Goal: Transaction & Acquisition: Book appointment/travel/reservation

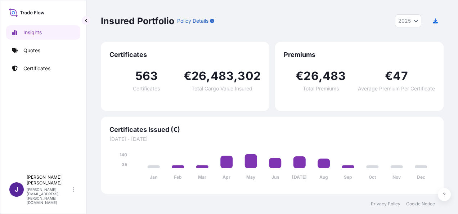
select select "2025"
click at [34, 50] on p "Quotes" at bounding box center [31, 50] width 17 height 7
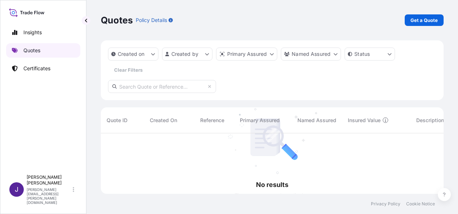
scroll to position [81, 337]
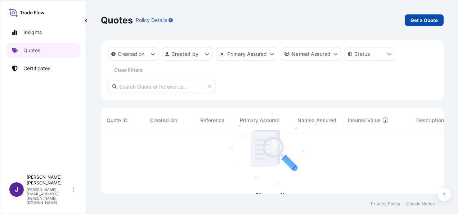
click at [430, 20] on p "Get a Quote" at bounding box center [424, 20] width 27 height 7
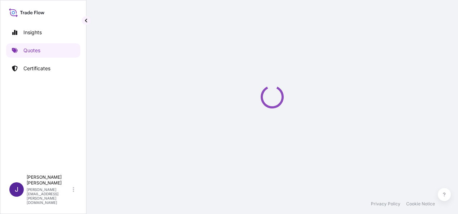
select select "Sea"
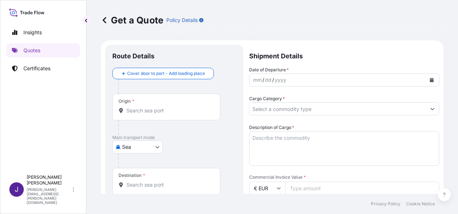
scroll to position [12, 0]
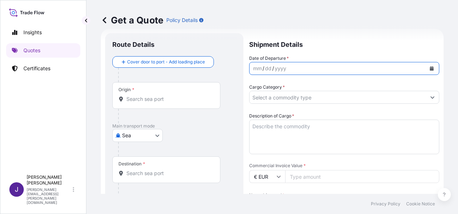
click at [430, 67] on icon "Calendar" at bounding box center [432, 68] width 4 height 4
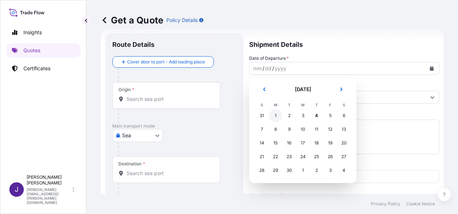
click at [277, 116] on div "1" at bounding box center [275, 115] width 13 height 13
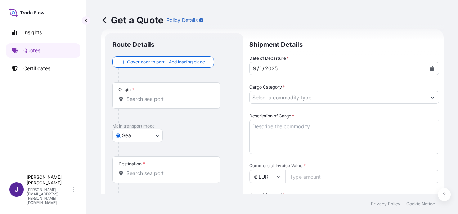
click at [131, 103] on div "Origin *" at bounding box center [166, 95] width 108 height 27
click at [131, 103] on input "Origin *" at bounding box center [168, 98] width 85 height 7
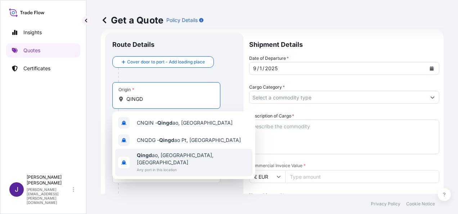
click at [175, 166] on span "Any port in this location" at bounding box center [193, 169] width 113 height 7
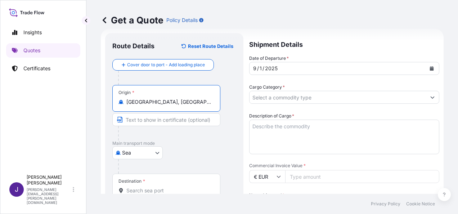
type input "[GEOGRAPHIC_DATA], [GEOGRAPHIC_DATA], [GEOGRAPHIC_DATA]"
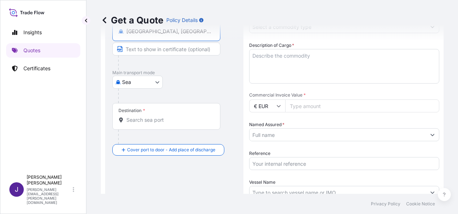
scroll to position [84, 0]
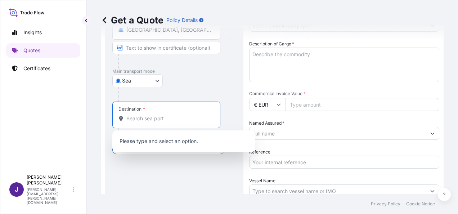
click at [156, 119] on input "Destination *" at bounding box center [168, 118] width 85 height 7
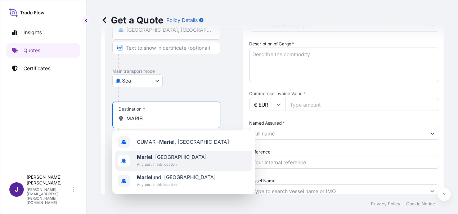
click at [159, 163] on span "Any port in this location" at bounding box center [172, 164] width 70 height 7
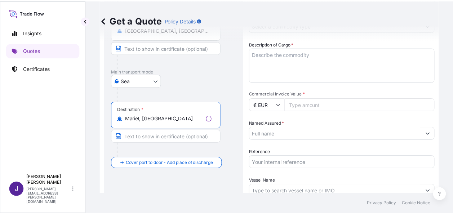
scroll to position [12, 0]
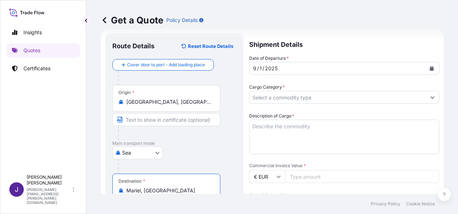
type input "Mariel, [GEOGRAPHIC_DATA]"
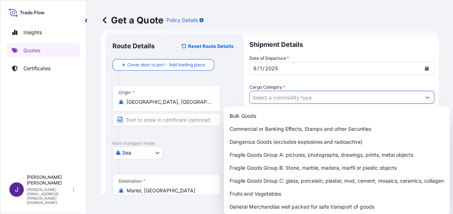
click at [312, 99] on input "Cargo Category *" at bounding box center [335, 97] width 171 height 13
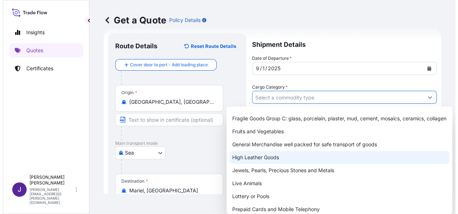
scroll to position [89, 0]
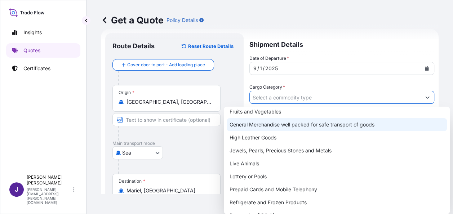
click at [290, 128] on div "General Merchandise well packed for safe transport of goods" at bounding box center [337, 124] width 220 height 13
type input "General Merchandise well packed for safe transport of goods"
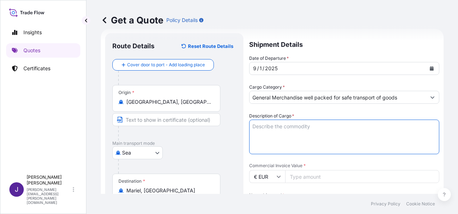
click at [290, 128] on textarea "Description of Cargo *" at bounding box center [344, 137] width 190 height 35
click at [277, 127] on textarea "Description of Cargo *" at bounding box center [344, 137] width 190 height 35
paste textarea "CARGO ELECTRIC TRICYCLE"
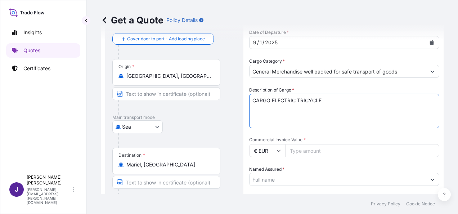
scroll to position [48, 0]
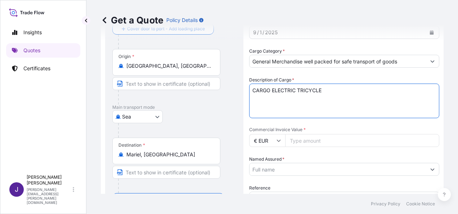
type textarea "CARGO ELECTRIC TRICYCLE"
click at [312, 144] on input "Commercial Invoice Value *" at bounding box center [362, 140] width 154 height 13
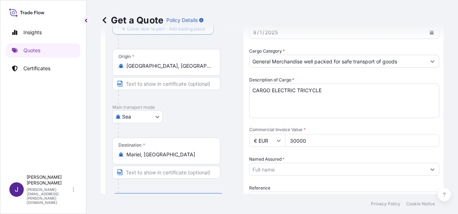
type input "30000"
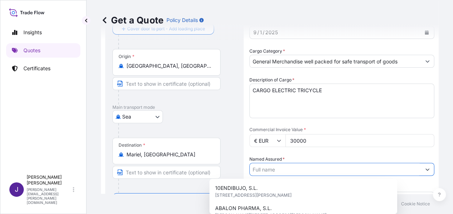
click at [335, 171] on input "Named Assured *" at bounding box center [335, 169] width 171 height 13
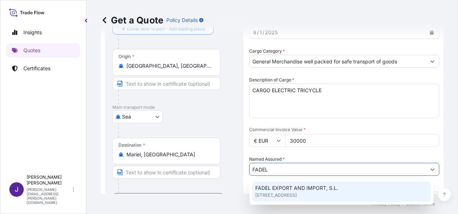
click at [297, 192] on span "[STREET_ADDRESS]" at bounding box center [275, 195] width 41 height 7
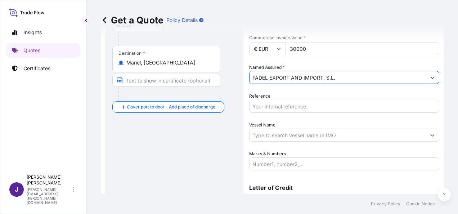
scroll to position [156, 0]
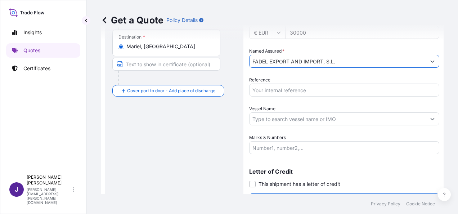
type input "FADEL EXPORT AND IMPORT, S.L."
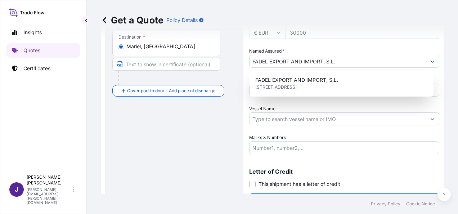
click at [278, 99] on div "Date of Departure * [DATE] Cargo Category * General Merchandise well packed for…" at bounding box center [344, 32] width 190 height 243
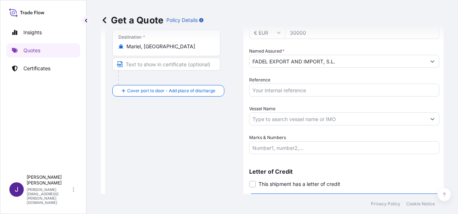
click at [277, 91] on input "Reference" at bounding box center [344, 90] width 190 height 13
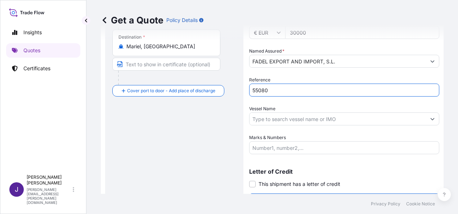
type input "55080"
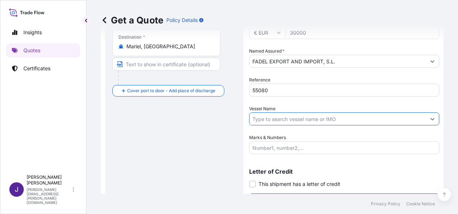
click at [308, 119] on input "Vessel Name" at bounding box center [338, 118] width 176 height 13
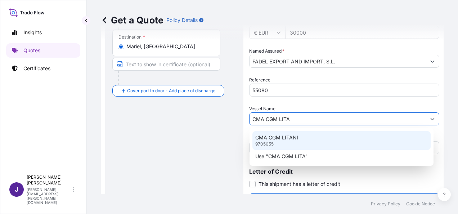
click at [310, 135] on div "CMA CGM LITANI 9705055" at bounding box center [341, 140] width 178 height 19
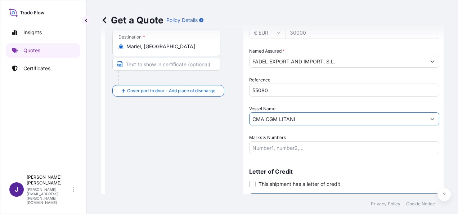
type input "CMA CGM LITANI"
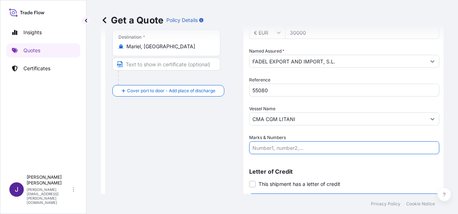
click at [276, 148] on input "Marks & Numbers" at bounding box center [344, 147] width 190 height 13
paste input "SEKU6048453 40HC SEA R4505128 // 16060KG / 1020 BULTOS"
type input "SEKU6048453 40HC SEA R4505128 // 16060KG / 1020 BULTOS"
click at [251, 183] on span at bounding box center [252, 184] width 6 height 6
click at [249, 180] on input "This shipment has a letter of credit" at bounding box center [249, 180] width 0 height 0
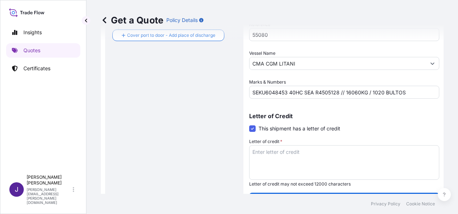
scroll to position [228, 0]
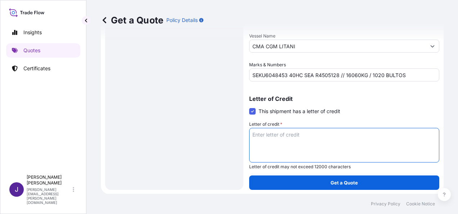
click at [284, 133] on textarea "Letter of credit *" at bounding box center [344, 145] width 190 height 35
paste textarea "Fadel Export And Import S.L. [STREET_ADDRESS]"
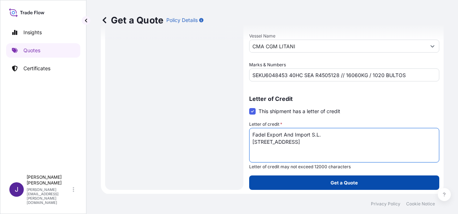
type textarea "Fadel Export And Import S.L. [STREET_ADDRESS]"
click at [326, 182] on button "Get a Quote" at bounding box center [344, 182] width 190 height 14
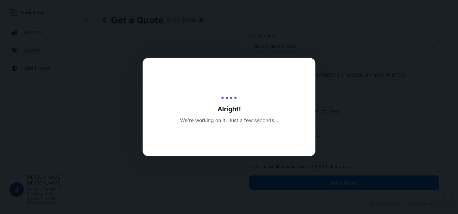
select select "Sea"
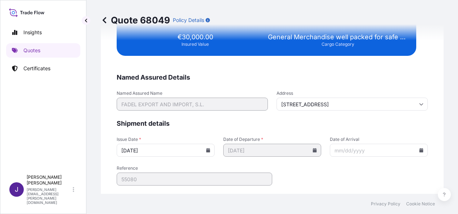
scroll to position [1470, 0]
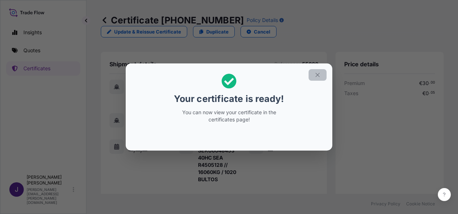
click at [319, 73] on icon "button" at bounding box center [317, 75] width 6 height 6
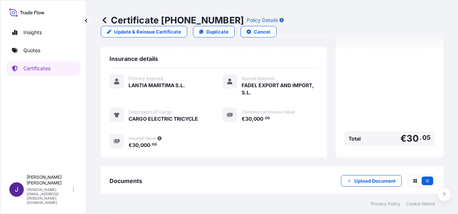
scroll to position [207, 0]
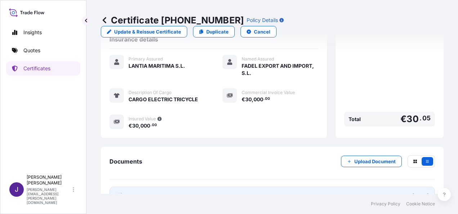
click at [284, 187] on link "PDF Certificate [DATE]" at bounding box center [272, 196] width 326 height 19
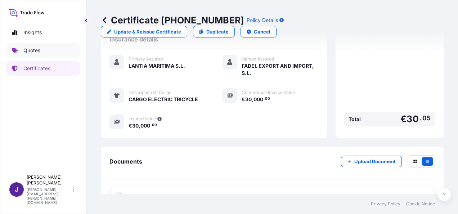
click at [37, 48] on p "Quotes" at bounding box center [31, 50] width 17 height 7
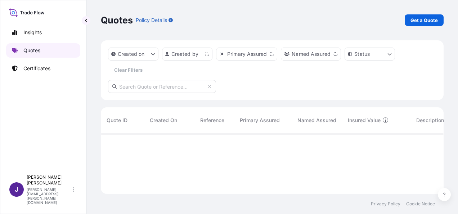
scroll to position [59, 337]
click at [429, 20] on p "Get a Quote" at bounding box center [424, 20] width 27 height 7
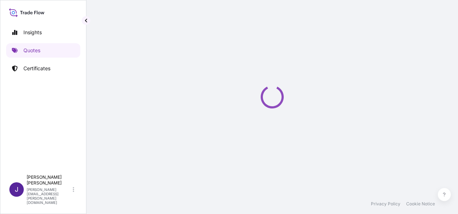
select select "Sea"
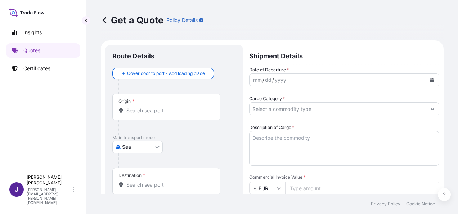
scroll to position [12, 0]
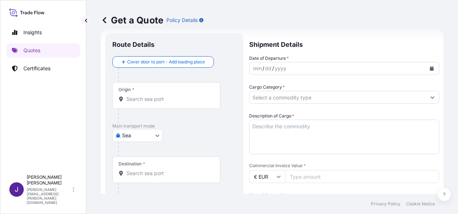
click at [148, 97] on input "Origin *" at bounding box center [168, 98] width 85 height 7
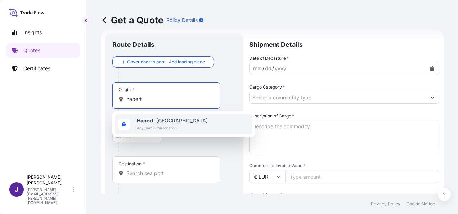
click at [164, 124] on span "Any port in this location" at bounding box center [172, 127] width 71 height 7
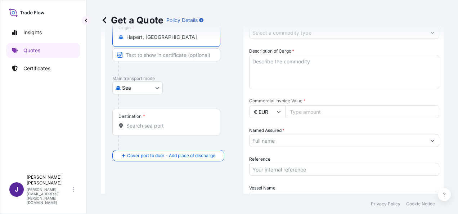
scroll to position [84, 0]
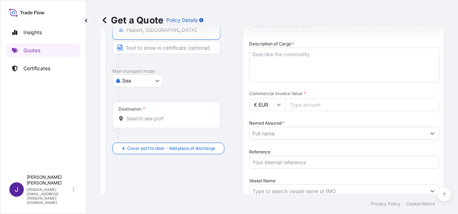
type input "Hapert, [GEOGRAPHIC_DATA]"
click at [183, 118] on input "Destination *" at bounding box center [168, 118] width 85 height 7
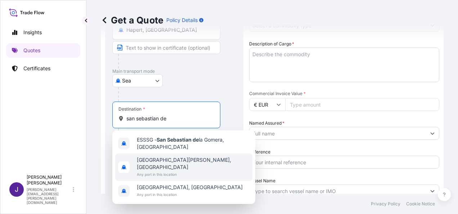
click at [201, 161] on div "[GEOGRAPHIC_DATA][PERSON_NAME], [GEOGRAPHIC_DATA] Any port in this location" at bounding box center [193, 167] width 113 height 22
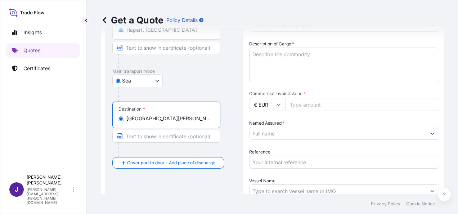
type input "[GEOGRAPHIC_DATA][PERSON_NAME], [GEOGRAPHIC_DATA]"
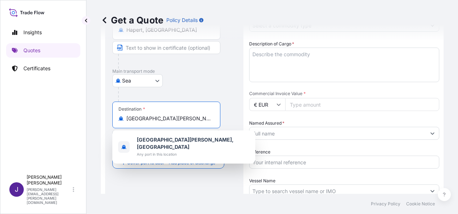
click at [282, 161] on input "Reference" at bounding box center [344, 162] width 190 height 13
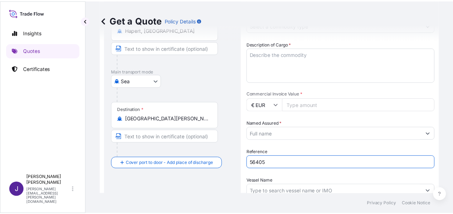
scroll to position [12, 0]
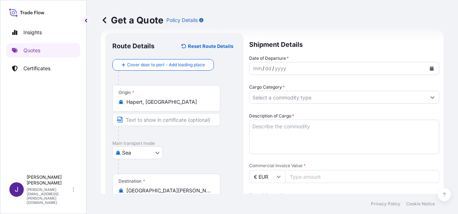
type input "56405"
click at [428, 66] on button "Calendar" at bounding box center [432, 69] width 12 height 12
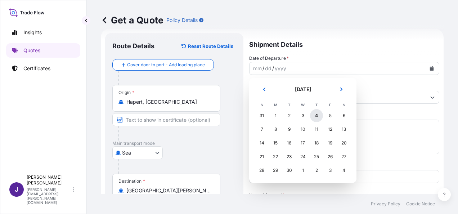
click at [319, 117] on div "4" at bounding box center [316, 115] width 13 height 13
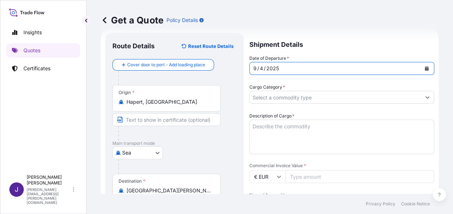
click at [320, 99] on input "Cargo Category *" at bounding box center [335, 97] width 171 height 13
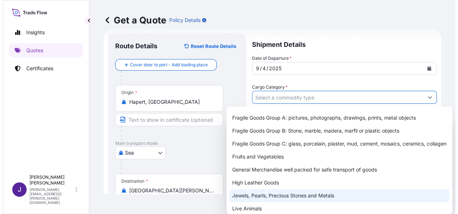
scroll to position [72, 0]
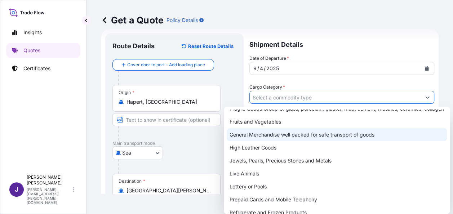
click at [272, 141] on div "General Merchandise well packed for safe transport of goods" at bounding box center [337, 134] width 220 height 13
type input "General Merchandise well packed for safe transport of goods"
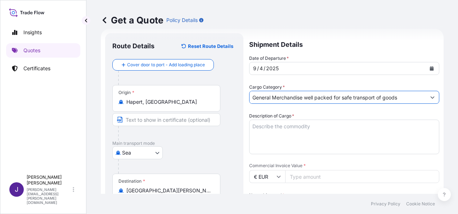
click at [272, 130] on textarea "Description of Cargo *" at bounding box center [344, 137] width 190 height 35
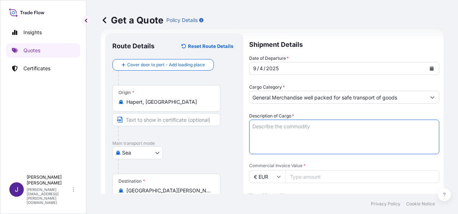
paste textarea "SURTIDORES DE GASOLINA"
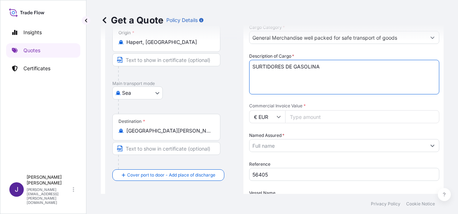
scroll to position [84, 0]
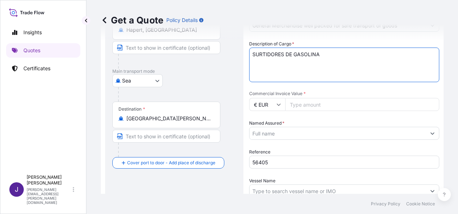
type textarea "SURTIDORES DE GASOLINA"
click at [354, 98] on input "Commercial Invoice Value *" at bounding box center [362, 104] width 154 height 13
type input "222742.56"
click at [317, 134] on input "Named Assured *" at bounding box center [338, 133] width 176 height 13
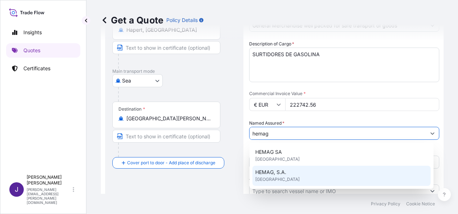
click at [295, 176] on div "HEMAG, S.A. [GEOGRAPHIC_DATA]" at bounding box center [341, 176] width 178 height 20
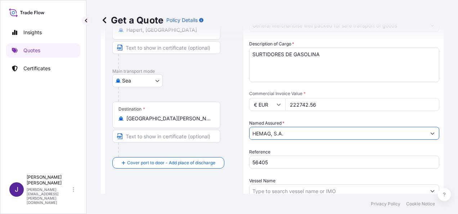
type input "HEMAG, S.A."
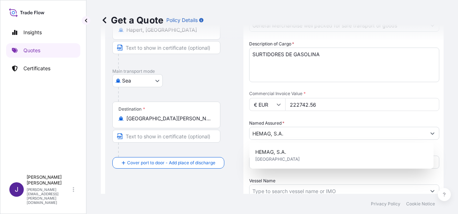
click at [186, 183] on div "Route Details Reset Route Details Cover door to port - Add loading place Place …" at bounding box center [174, 120] width 124 height 304
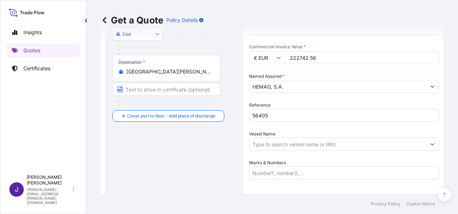
scroll to position [174, 0]
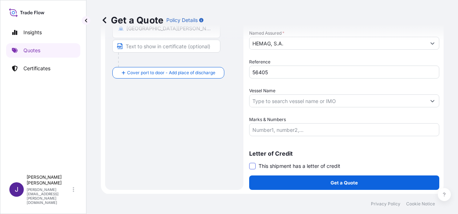
click at [250, 166] on span at bounding box center [252, 166] width 6 height 6
click at [249, 162] on input "This shipment has a letter of credit" at bounding box center [249, 162] width 0 height 0
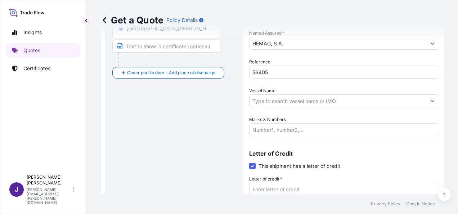
click at [273, 186] on textarea "Letter of credit *" at bounding box center [344, 200] width 190 height 35
paste textarea "HEMAG S.A. [STREET_ADDRESS]"
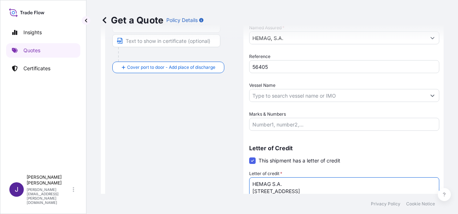
type textarea "HEMAG S.A. [STREET_ADDRESS]"
click at [320, 97] on input "Vessel Name" at bounding box center [338, 95] width 176 height 13
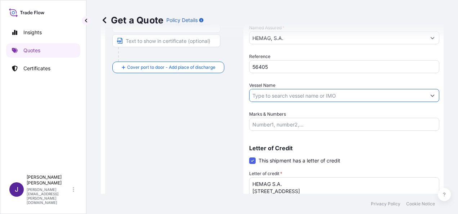
paste input "KGG946"
type input "KGG946"
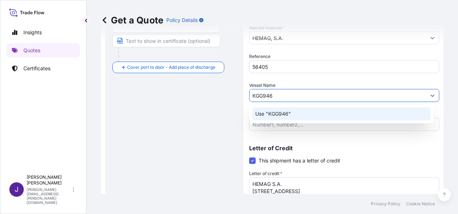
drag, startPoint x: 282, startPoint y: 95, endPoint x: 207, endPoint y: 99, distance: 75.4
click at [209, 93] on form "Route Details Reset Route Details Cover door to port - Add loading place Place …" at bounding box center [272, 52] width 343 height 382
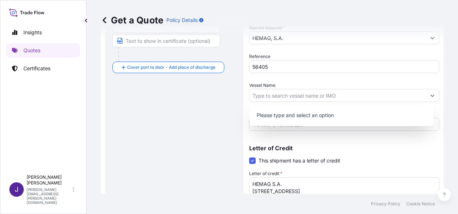
click at [154, 121] on div "Route Details Reset Route Details Cover door to port - Add loading place Place …" at bounding box center [174, 52] width 124 height 359
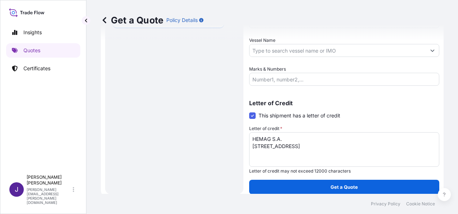
scroll to position [228, 0]
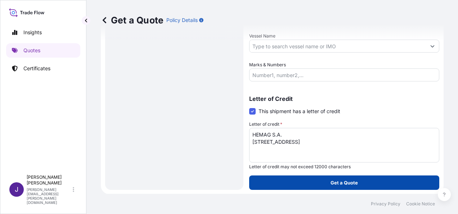
click at [350, 183] on p "Get a Quote" at bounding box center [344, 182] width 27 height 7
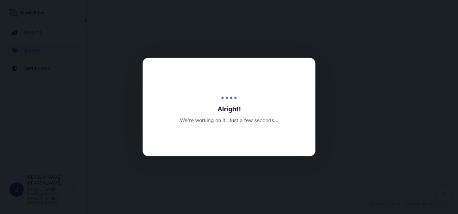
select select "Sea"
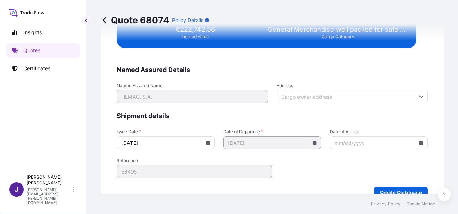
scroll to position [1470, 0]
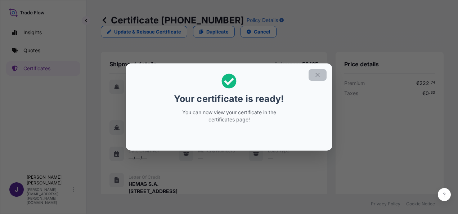
click at [319, 73] on icon "button" at bounding box center [317, 75] width 4 height 4
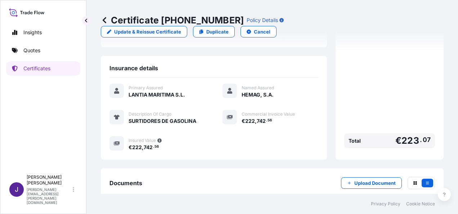
scroll to position [178, 0]
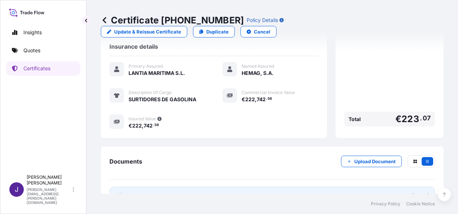
click at [248, 187] on link "PDF Certificate [DATE]" at bounding box center [272, 196] width 326 height 19
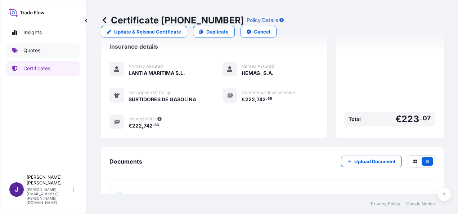
click at [33, 52] on p "Quotes" at bounding box center [31, 50] width 17 height 7
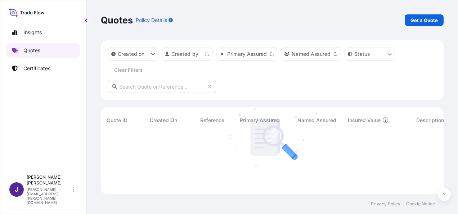
scroll to position [59, 337]
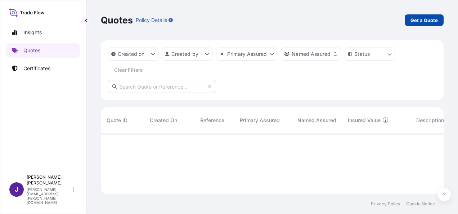
click at [432, 19] on p "Get a Quote" at bounding box center [424, 20] width 27 height 7
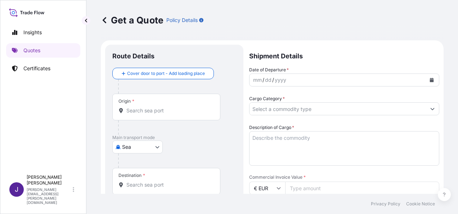
scroll to position [12, 0]
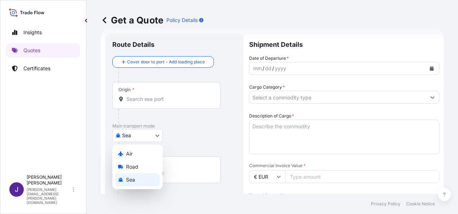
click at [154, 135] on body "Insights Quotes Certificates J [PERSON_NAME] [PERSON_NAME][EMAIL_ADDRESS][PERSO…" at bounding box center [229, 107] width 458 height 214
click at [133, 156] on div "Air" at bounding box center [137, 153] width 45 height 13
select select "Air"
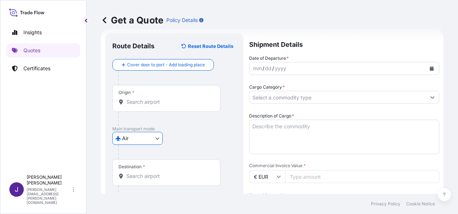
click at [148, 103] on input "Origin *" at bounding box center [168, 101] width 85 height 7
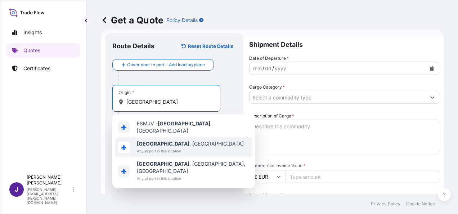
click at [188, 144] on div "[GEOGRAPHIC_DATA] , [GEOGRAPHIC_DATA] Any airport in this location" at bounding box center [183, 147] width 137 height 20
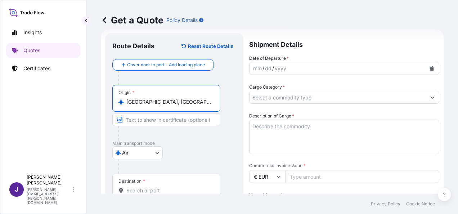
scroll to position [84, 0]
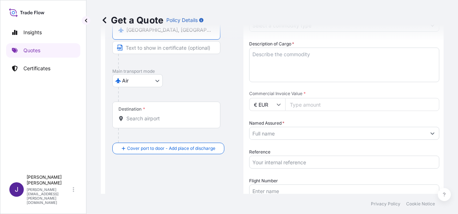
type input "[GEOGRAPHIC_DATA], [GEOGRAPHIC_DATA]"
click at [174, 122] on div "Destination *" at bounding box center [166, 115] width 108 height 27
click at [174, 122] on input "Destination *" at bounding box center [168, 118] width 85 height 7
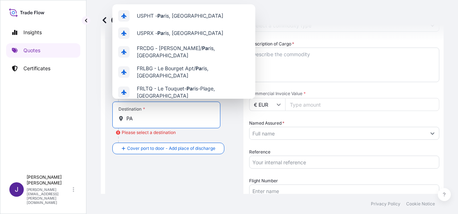
type input "P"
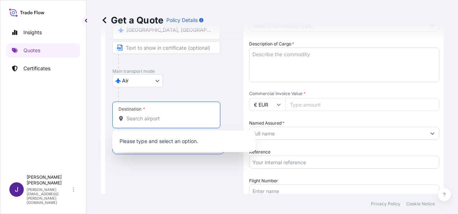
click at [168, 122] on div "Destination *" at bounding box center [166, 115] width 108 height 27
click at [168, 122] on input "Destination * Please select a destination" at bounding box center [168, 118] width 85 height 7
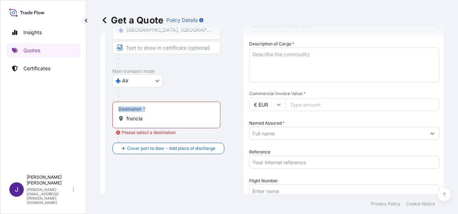
drag, startPoint x: 167, startPoint y: 122, endPoint x: 109, endPoint y: 119, distance: 58.1
click at [109, 119] on div "Route Details Reset Route Details Cover door to port - Add loading place Place …" at bounding box center [174, 120] width 138 height 319
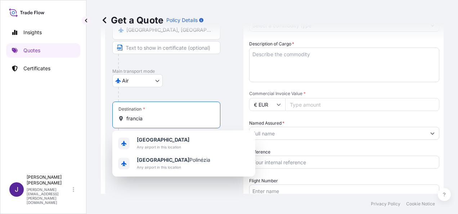
drag, startPoint x: 109, startPoint y: 119, endPoint x: 143, endPoint y: 120, distance: 33.9
click at [143, 120] on input "francia" at bounding box center [168, 118] width 85 height 7
drag, startPoint x: 147, startPoint y: 118, endPoint x: 117, endPoint y: 117, distance: 29.9
click at [117, 117] on div "Destination * [GEOGRAPHIC_DATA]" at bounding box center [166, 115] width 108 height 27
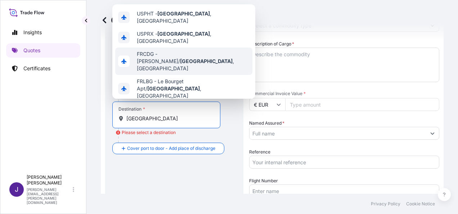
scroll to position [36, 0]
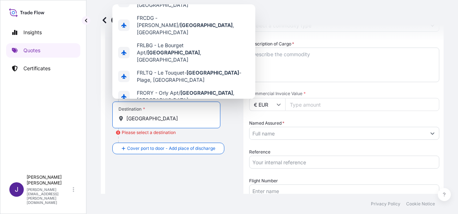
click at [159, 117] on span "Any airport in this location" at bounding box center [190, 120] width 107 height 7
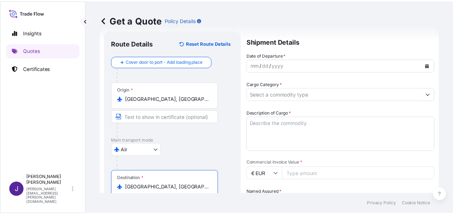
scroll to position [12, 0]
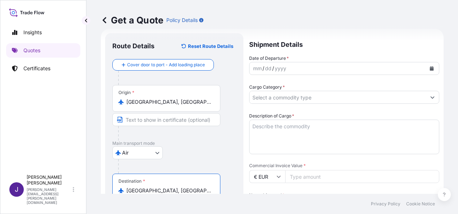
type input "[GEOGRAPHIC_DATA], [GEOGRAPHIC_DATA]"
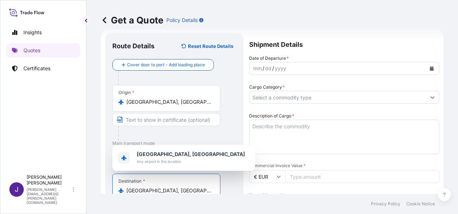
click at [430, 68] on icon "Calendar" at bounding box center [432, 68] width 4 height 4
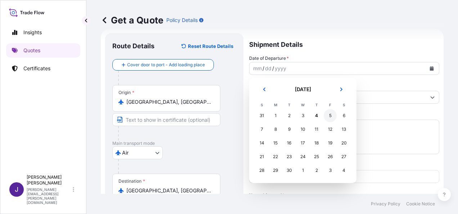
click at [330, 115] on div "5" at bounding box center [330, 115] width 13 height 13
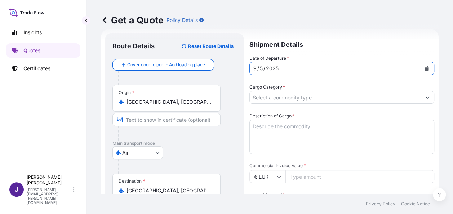
click at [315, 96] on input "Cargo Category *" at bounding box center [335, 97] width 171 height 13
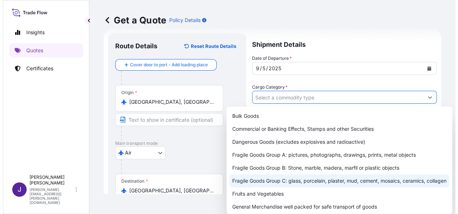
scroll to position [36, 0]
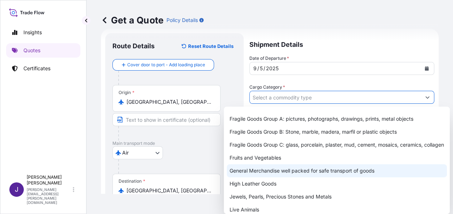
click at [263, 177] on div "General Merchandise well packed for safe transport of goods" at bounding box center [337, 170] width 220 height 13
type input "General Merchandise well packed for safe transport of goods"
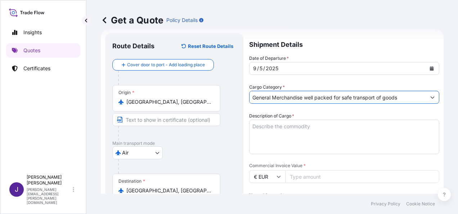
click at [294, 128] on textarea "Description of Cargo *" at bounding box center [344, 137] width 190 height 35
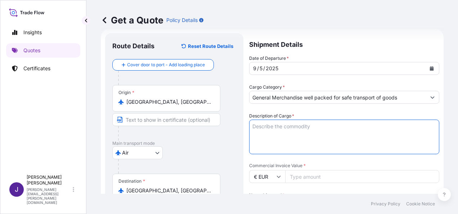
click at [274, 127] on textarea "Description of Cargo *" at bounding box center [344, 137] width 190 height 35
paste textarea "REPUESTOS AUTOMOVIL"
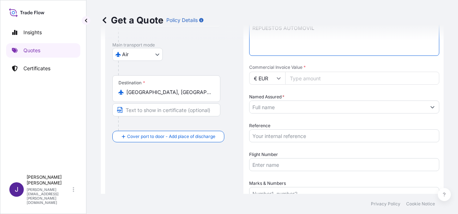
scroll to position [120, 0]
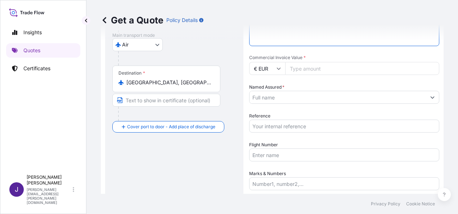
type textarea "REPUESTOS AUTOMOVIL"
click at [344, 69] on input "Commercial Invoice Value *" at bounding box center [362, 68] width 154 height 13
type input "45438.26"
click at [293, 96] on input "Named Assured *" at bounding box center [338, 97] width 176 height 13
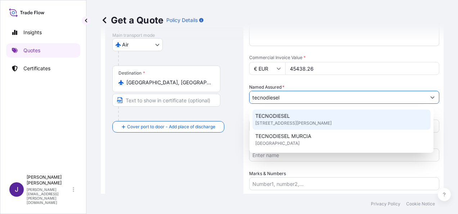
click at [323, 120] on span "[STREET_ADDRESS][PERSON_NAME]" at bounding box center [293, 123] width 76 height 7
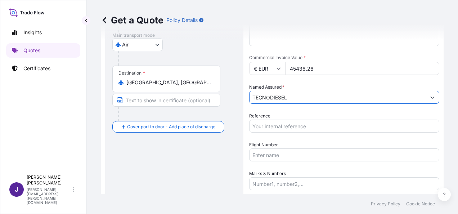
type input "TECNODIESEL"
click at [320, 127] on input "Reference" at bounding box center [344, 126] width 190 height 13
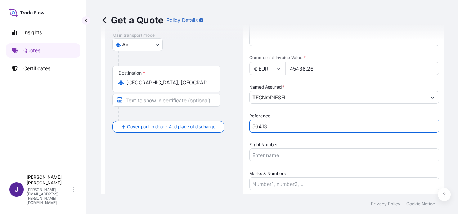
type input "56413"
click at [323, 178] on input "Marks & Numbers" at bounding box center [344, 183] width 190 height 13
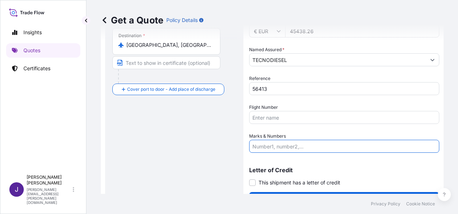
scroll to position [174, 0]
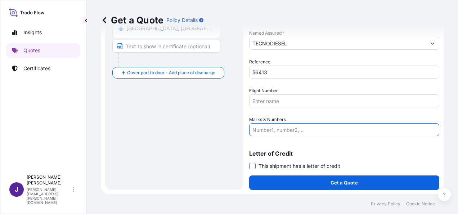
click at [251, 164] on span at bounding box center [252, 166] width 6 height 6
click at [249, 162] on input "This shipment has a letter of credit" at bounding box center [249, 162] width 0 height 0
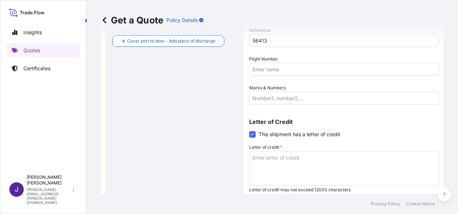
scroll to position [228, 0]
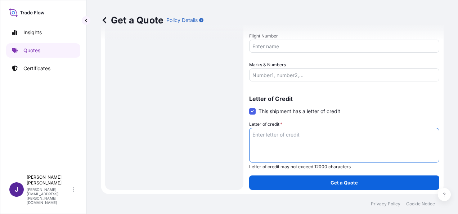
click at [292, 136] on textarea "Letter of credit *" at bounding box center [344, 145] width 190 height 35
paste textarea "TECNODIESEL [STREET_ADDRESS][PERSON_NAME]"
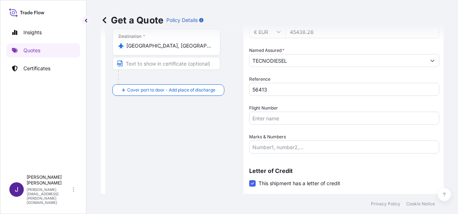
scroll to position [48, 0]
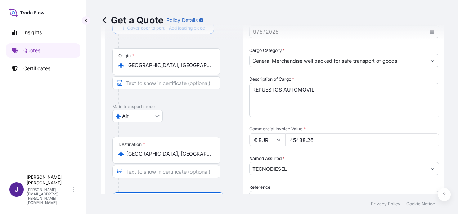
type textarea "TECNODIESEL [STREET_ADDRESS][PERSON_NAME]"
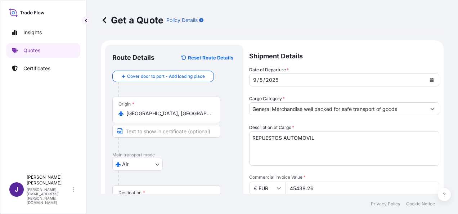
scroll to position [36, 0]
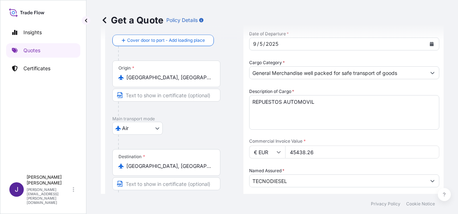
click at [317, 102] on textarea "REPUESTOS AUTOMOVIL" at bounding box center [344, 112] width 190 height 35
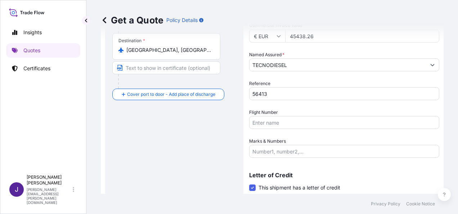
scroll to position [228, 0]
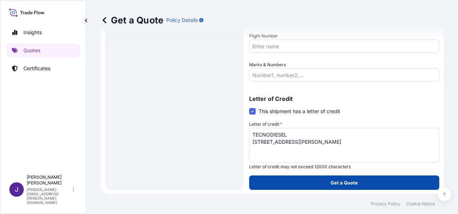
click at [355, 184] on button "Get a Quote" at bounding box center [344, 182] width 190 height 14
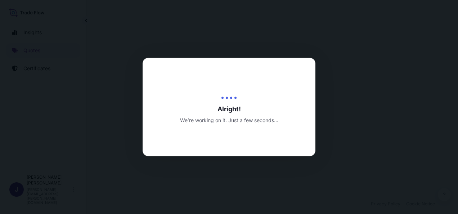
select select "Air"
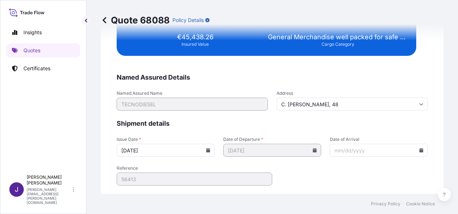
scroll to position [1470, 0]
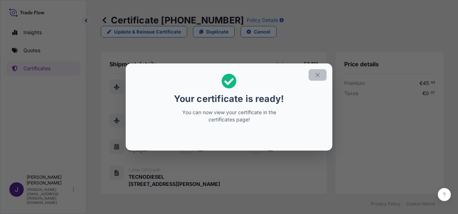
click at [317, 76] on icon "button" at bounding box center [317, 75] width 4 height 4
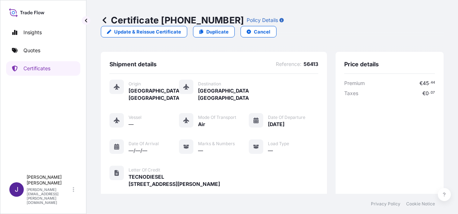
scroll to position [171, 0]
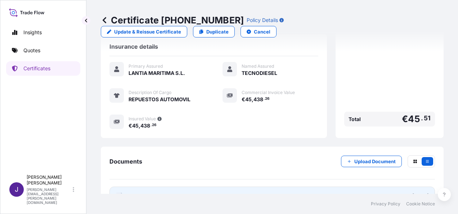
click at [179, 187] on link "PDF Certificate [DATE]" at bounding box center [272, 196] width 326 height 19
